Goal: Feedback & Contribution: Submit feedback/report problem

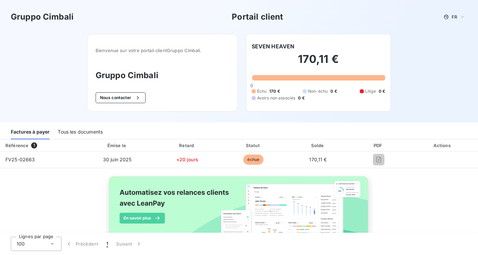
scroll to position [26, 0]
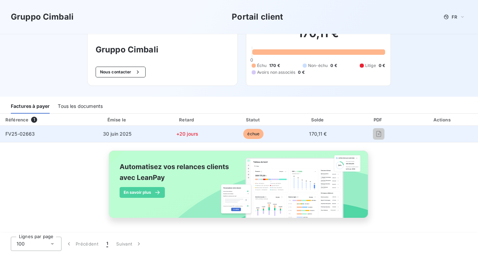
click at [43, 130] on td "FV25-02663" at bounding box center [40, 134] width 81 height 16
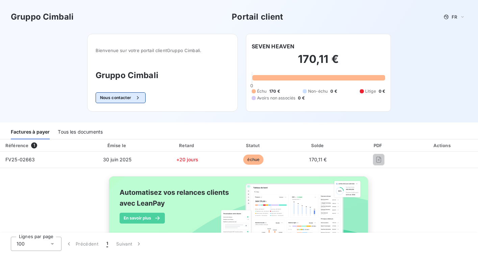
click at [129, 96] on button "Nous contacter" at bounding box center [121, 97] width 50 height 11
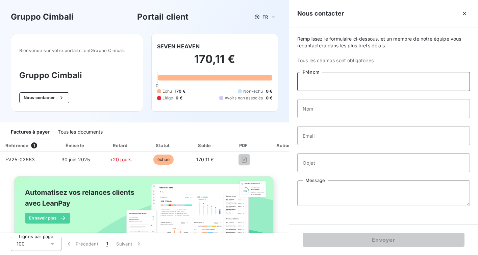
click at [318, 86] on input "Prénom" at bounding box center [383, 81] width 173 height 19
type input "[PERSON_NAME]"
type input "Le Page"
click at [324, 138] on input "Email" at bounding box center [383, 135] width 173 height 19
type input "[EMAIL_ADDRESS][DOMAIN_NAME]"
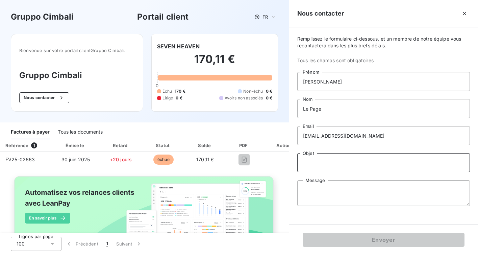
click at [326, 165] on input "Objet" at bounding box center [383, 162] width 173 height 19
type input "M"
type input "Installation pieds machine"
click at [319, 178] on div "Remplissez le formulaire ci-dessous, et un membre de notre équipe vous recontac…" at bounding box center [383, 125] width 189 height 197
click at [319, 197] on textarea "Message" at bounding box center [383, 193] width 173 height 26
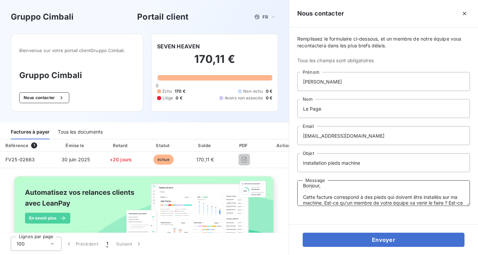
scroll to position [10, 0]
type textarea "Bonjour, Cette facture correspond à des pieds qui doivent être installés sur ma…"
